Goal: Information Seeking & Learning: Learn about a topic

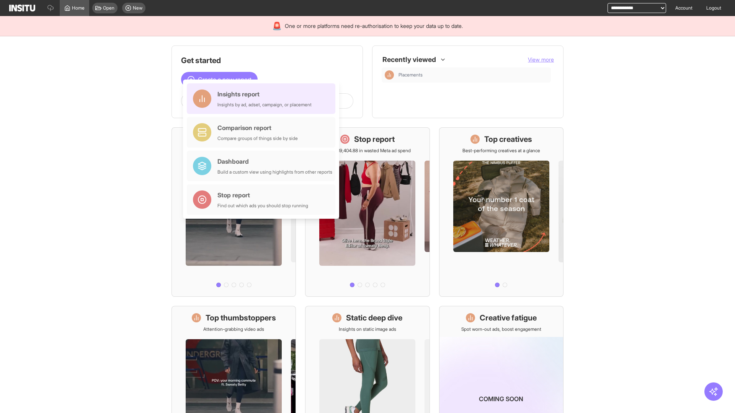
click at [263, 99] on div "Insights report Insights by ad, adset, campaign, or placement" at bounding box center [264, 99] width 94 height 18
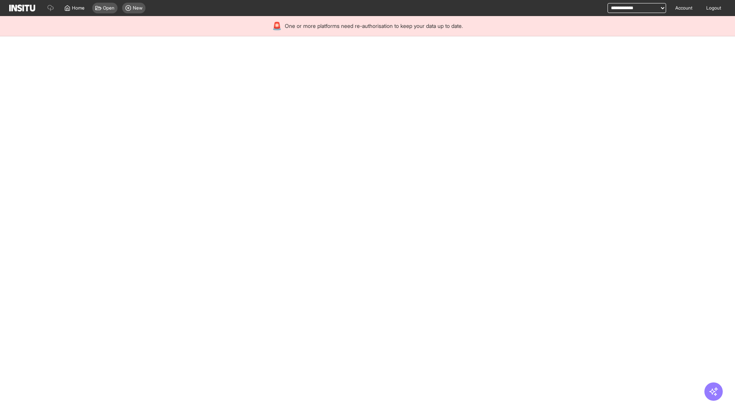
select select "**"
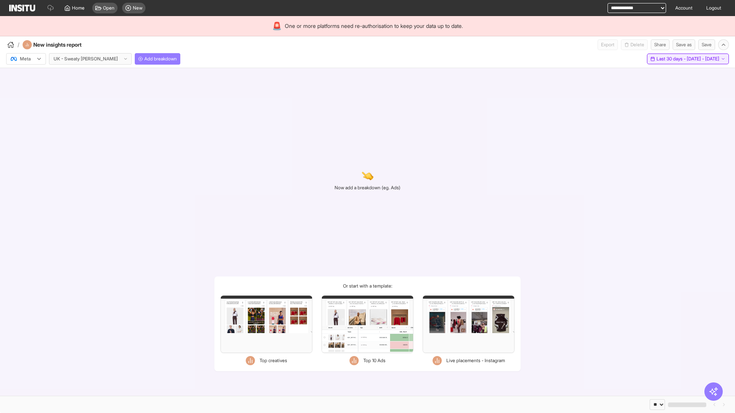
click at [670, 59] on span "Last 30 days - [DATE] - [DATE]" at bounding box center [687, 59] width 63 height 6
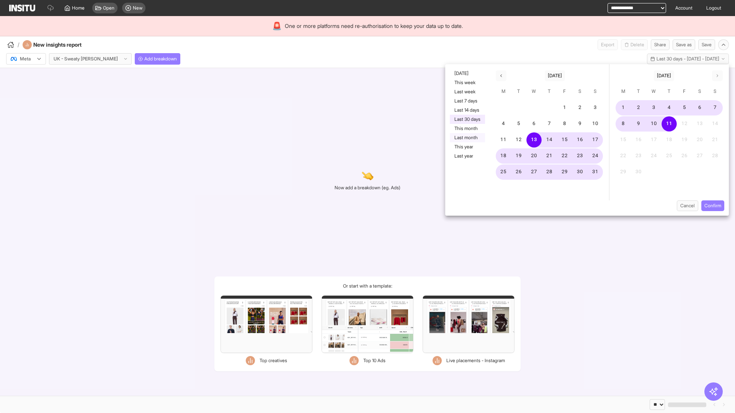
click at [466, 138] on button "Last month" at bounding box center [467, 137] width 35 height 9
